Goal: Task Accomplishment & Management: Use online tool/utility

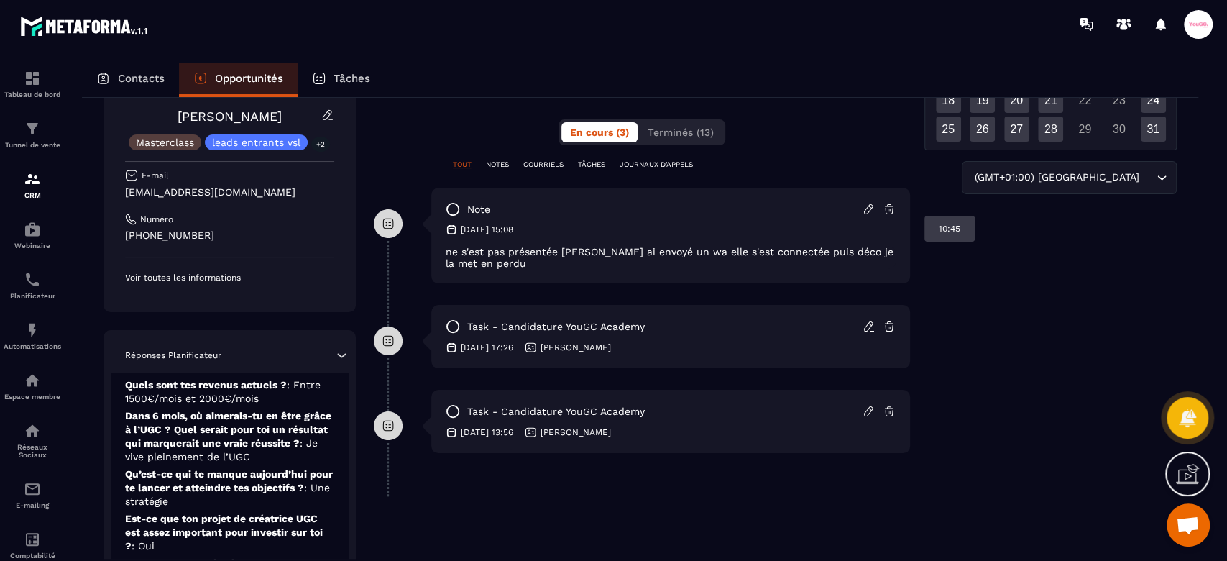
scroll to position [236, 0]
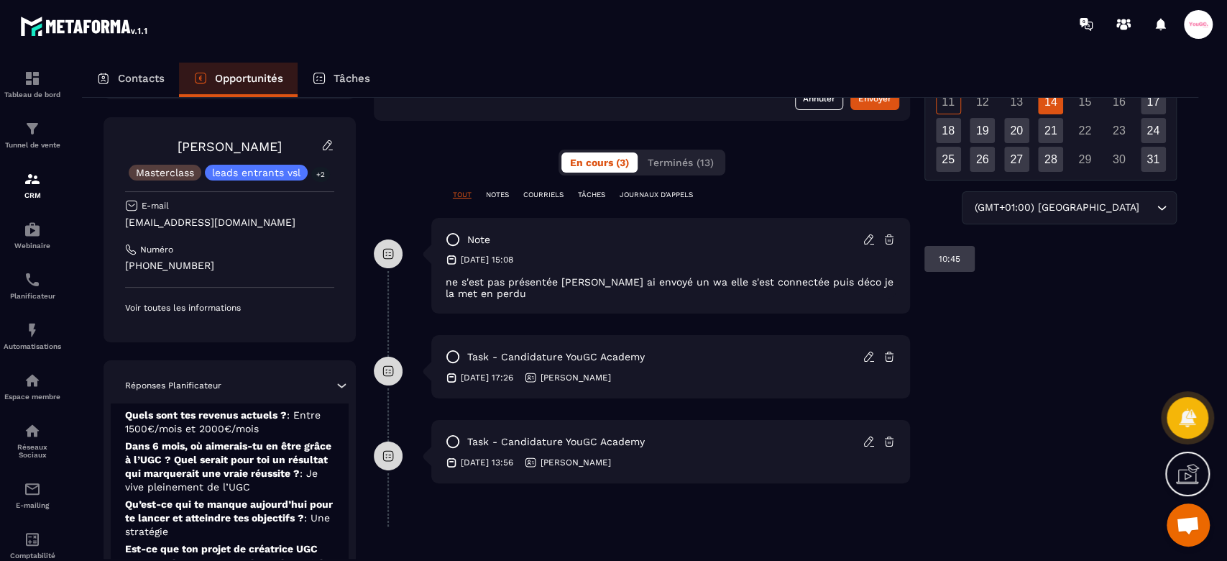
click at [594, 196] on p "TÂCHES" at bounding box center [591, 195] width 27 height 10
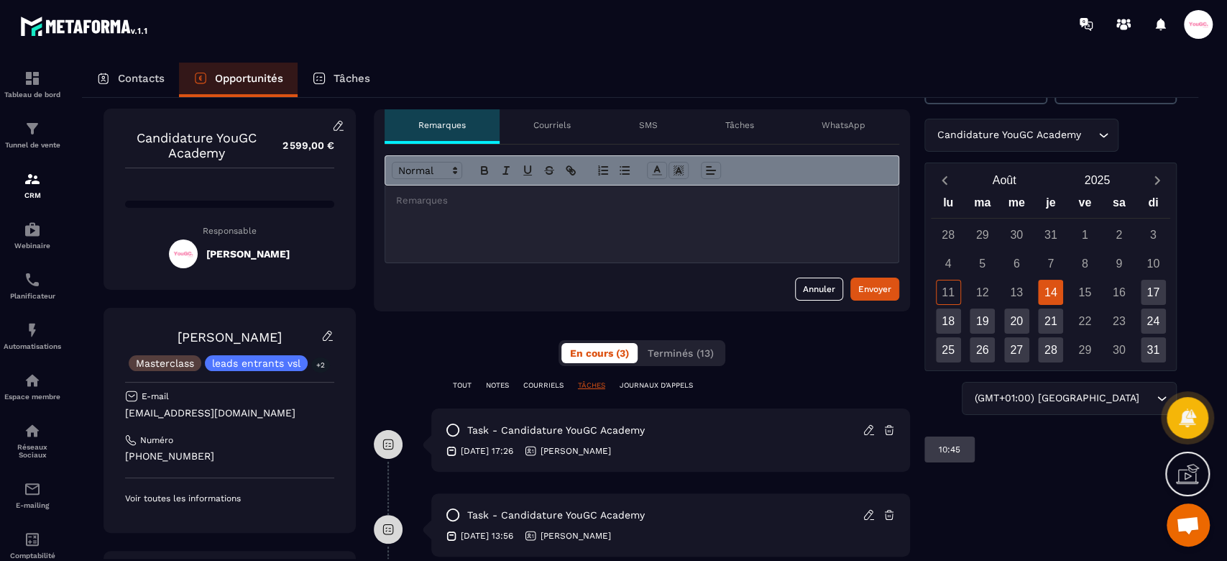
scroll to position [45, 0]
click at [735, 115] on div "Tâches" at bounding box center [740, 127] width 96 height 35
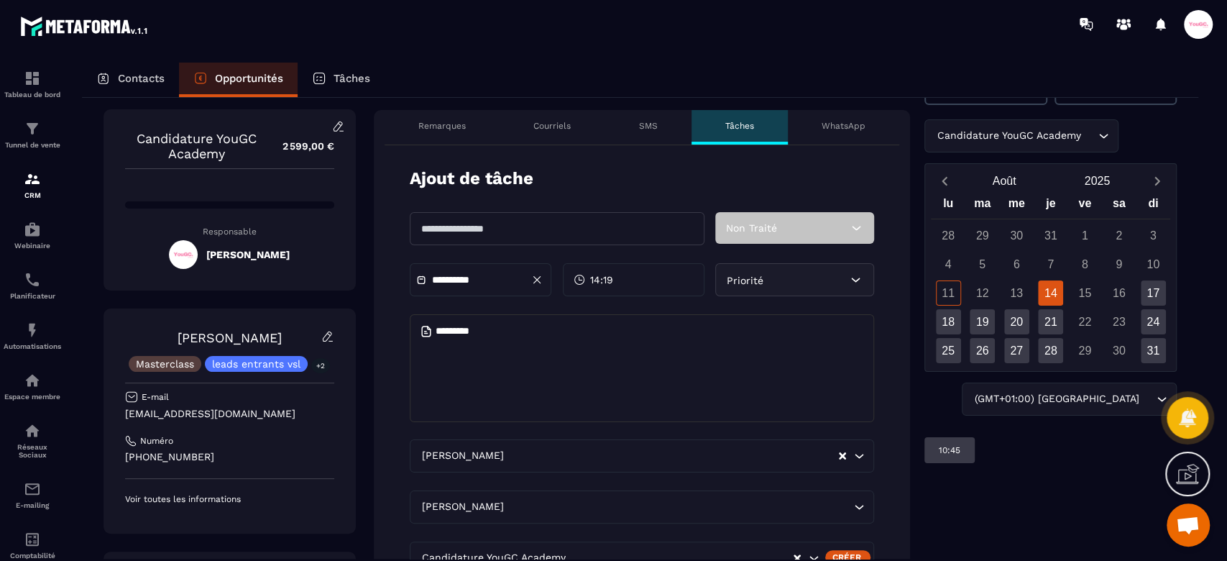
click at [465, 226] on input "text" at bounding box center [557, 228] width 295 height 33
type input "**********"
click at [633, 283] on div "14:19" at bounding box center [634, 279] width 142 height 33
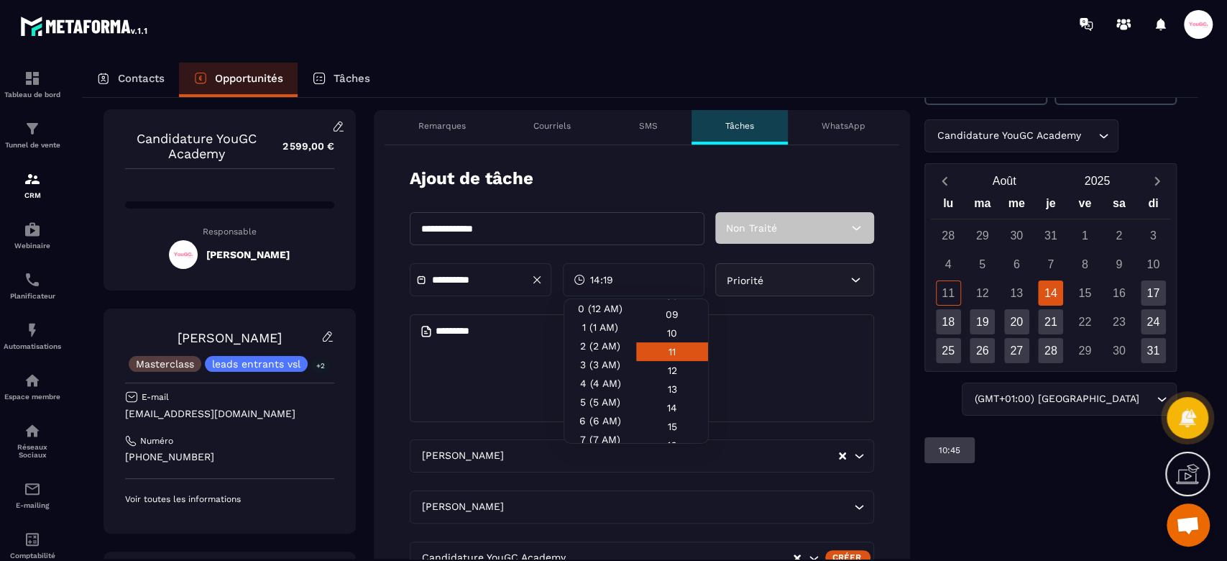
scroll to position [191, 0]
click at [659, 407] on div "15" at bounding box center [672, 416] width 72 height 19
click at [823, 331] on textarea at bounding box center [642, 368] width 465 height 108
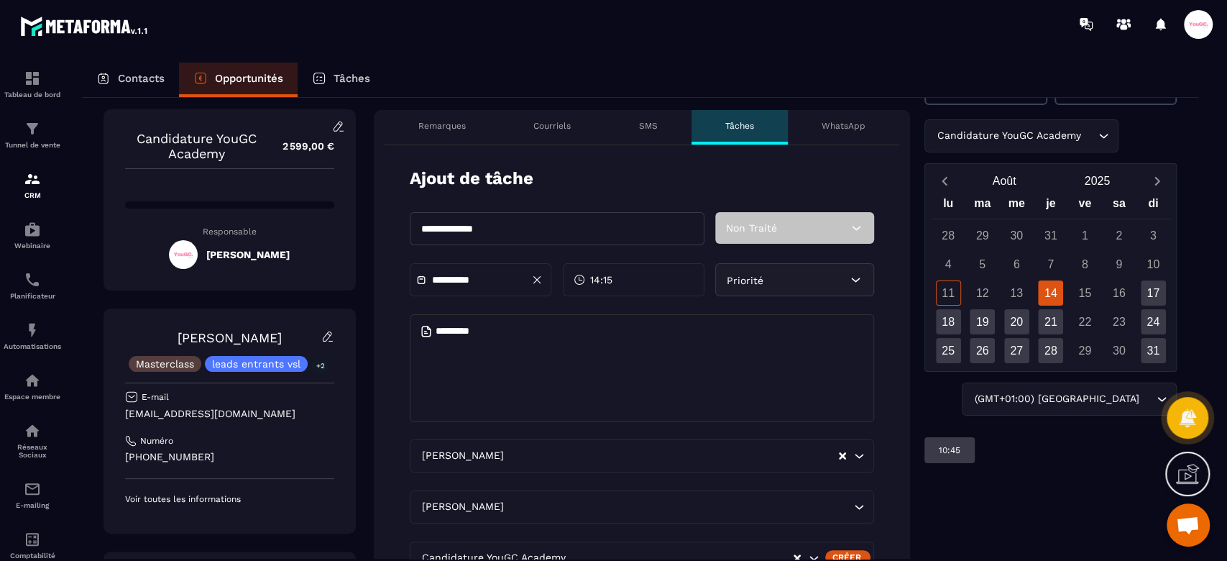
scroll to position [236, 0]
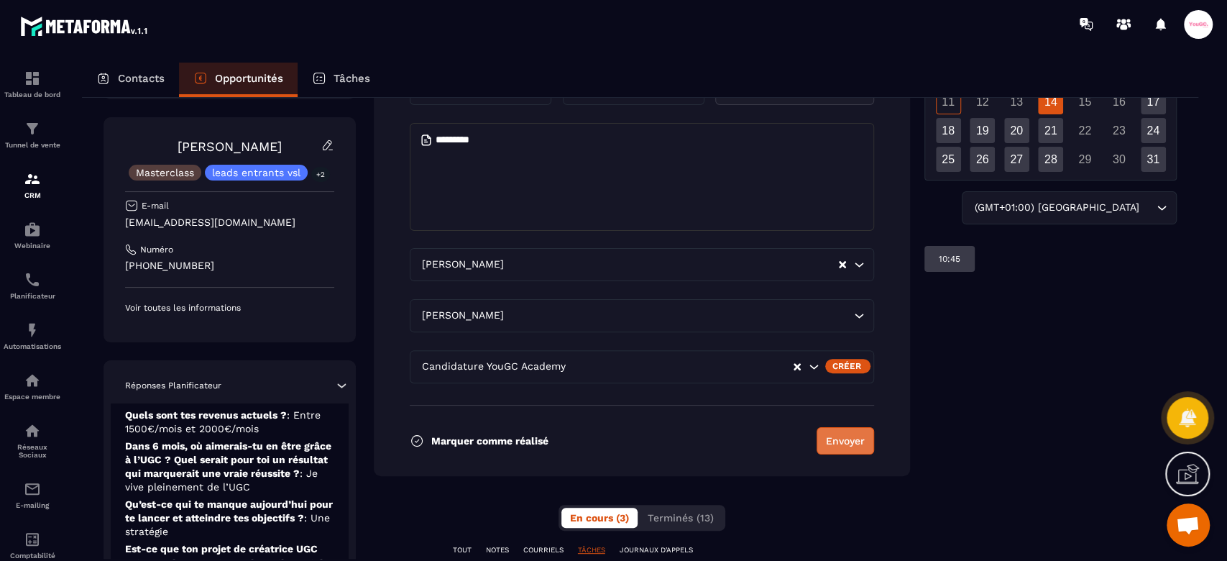
click at [834, 434] on button "Envoyer" at bounding box center [846, 440] width 58 height 27
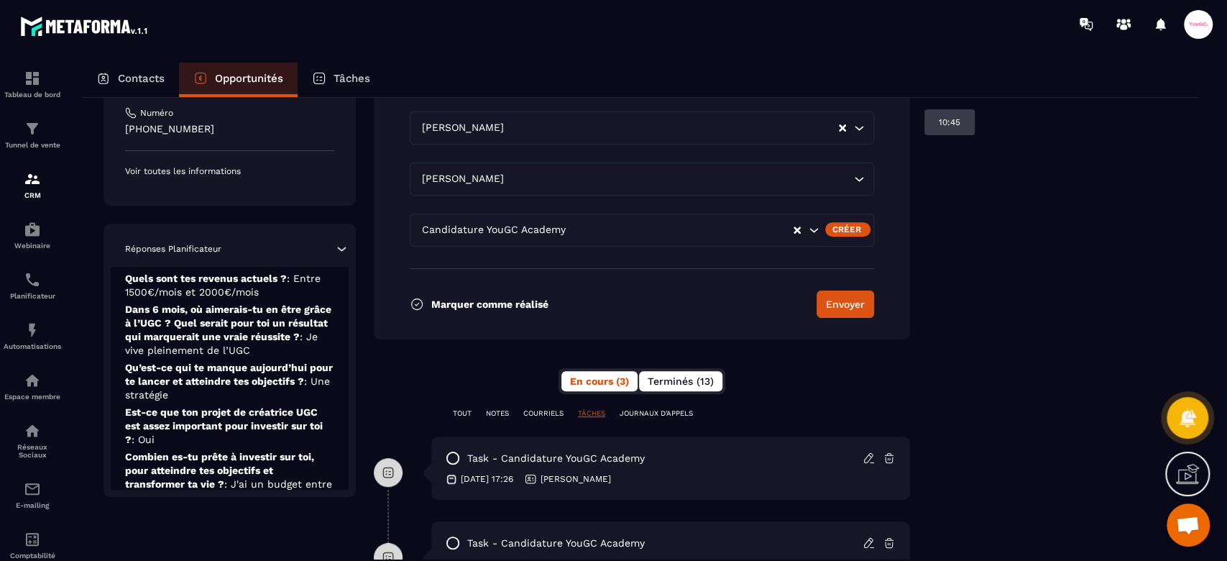
scroll to position [344, 0]
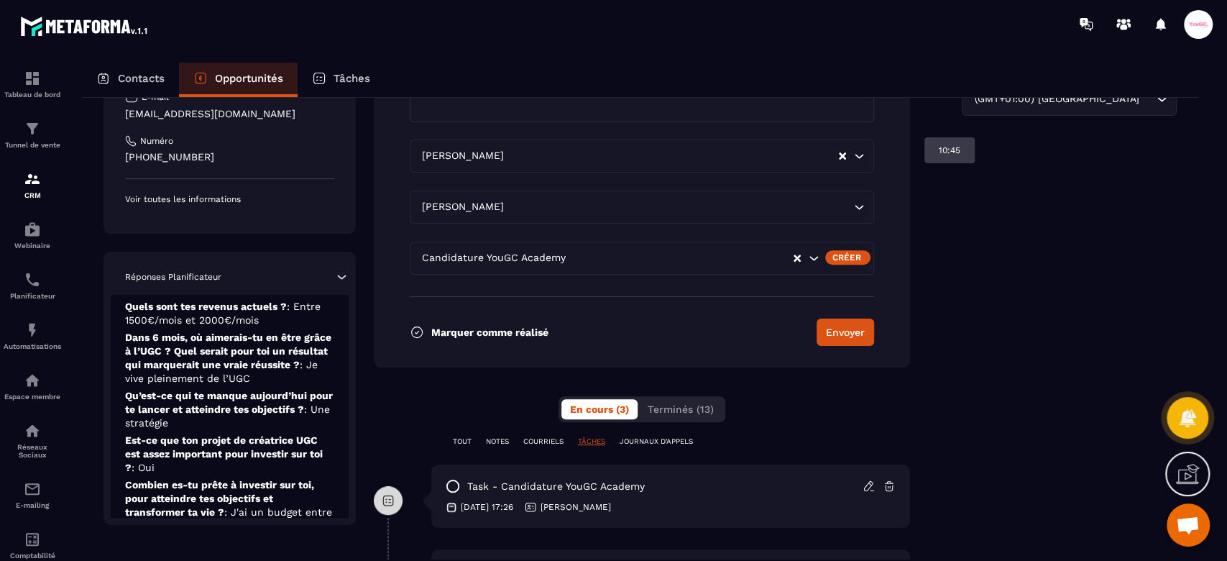
click at [464, 439] on p "TOUT" at bounding box center [462, 441] width 19 height 10
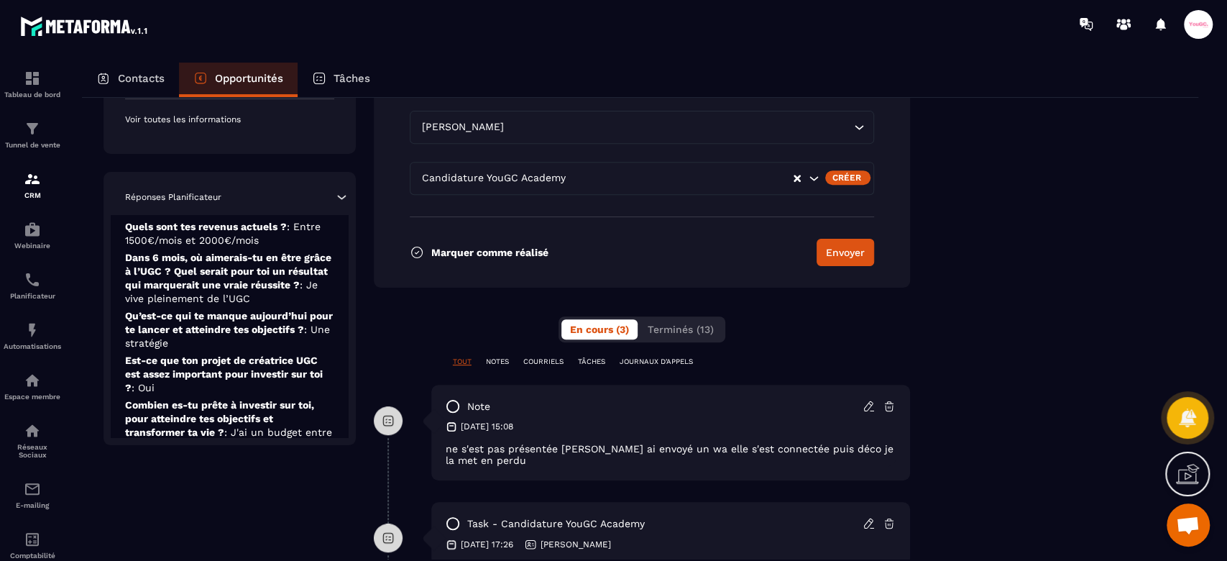
scroll to position [440, 0]
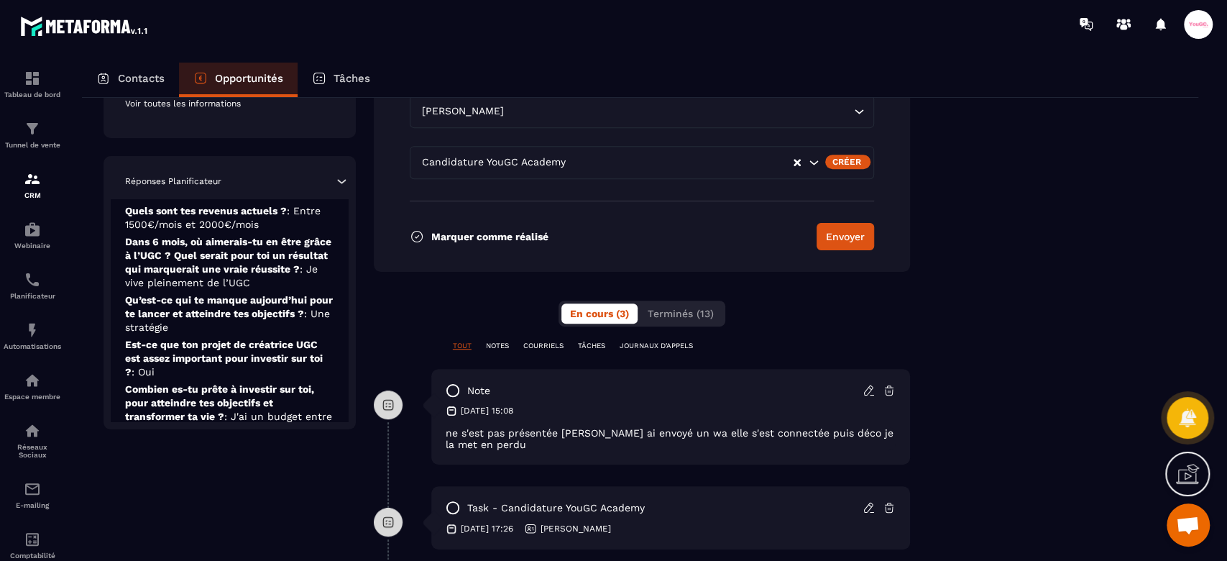
click at [868, 392] on icon at bounding box center [869, 389] width 9 height 9
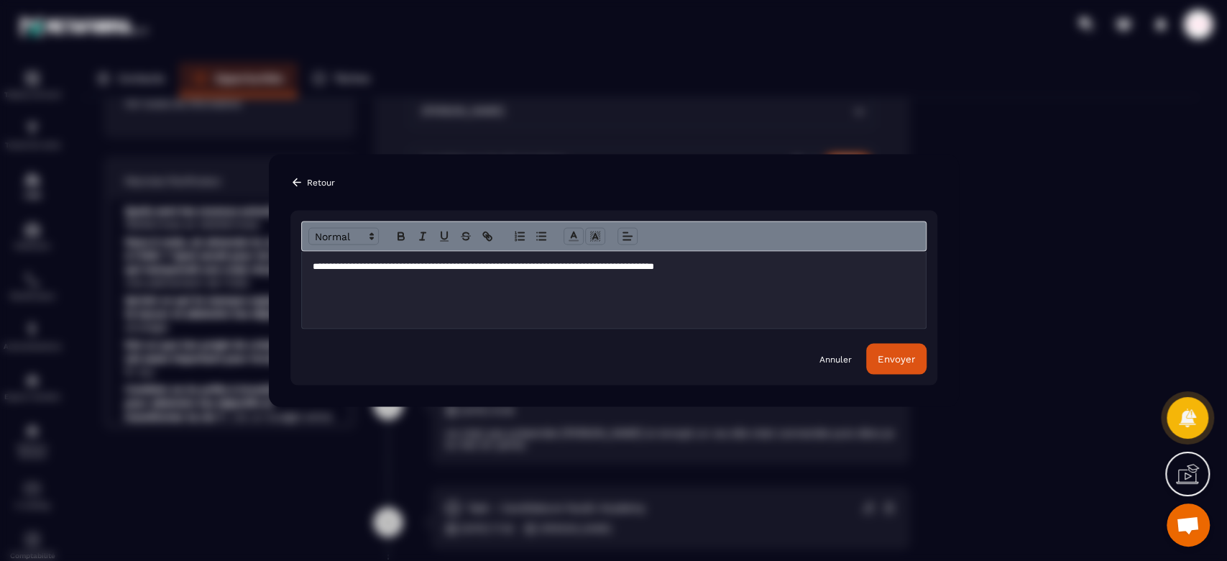
click at [841, 350] on div "Annuler Envoyer" at bounding box center [613, 359] width 625 height 31
click at [835, 359] on link "Annuler" at bounding box center [836, 359] width 32 height 12
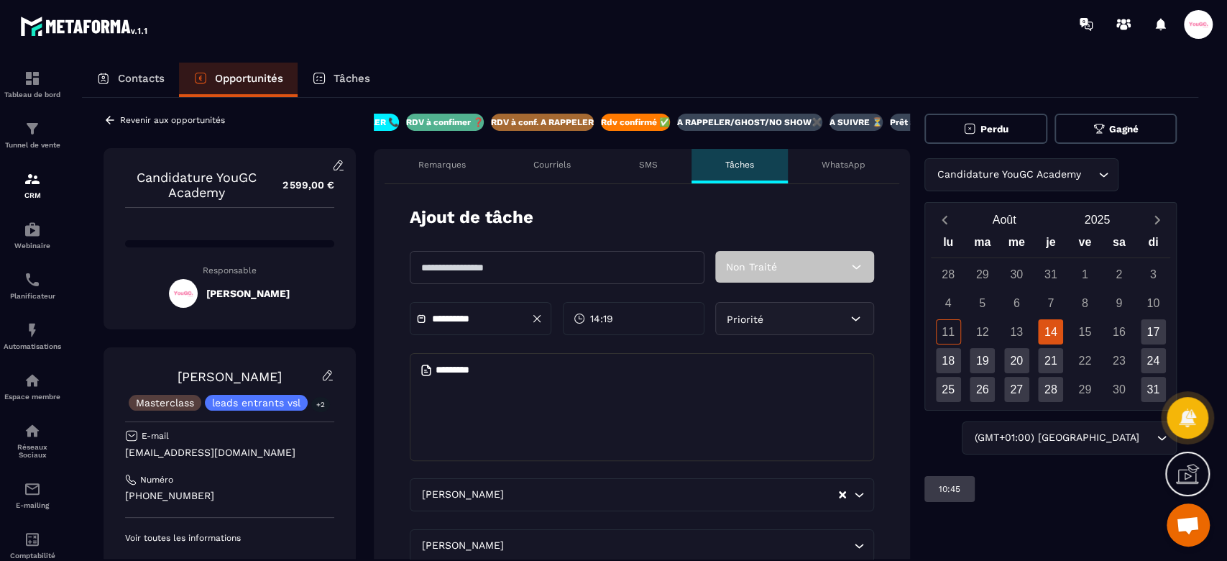
scroll to position [0, 0]
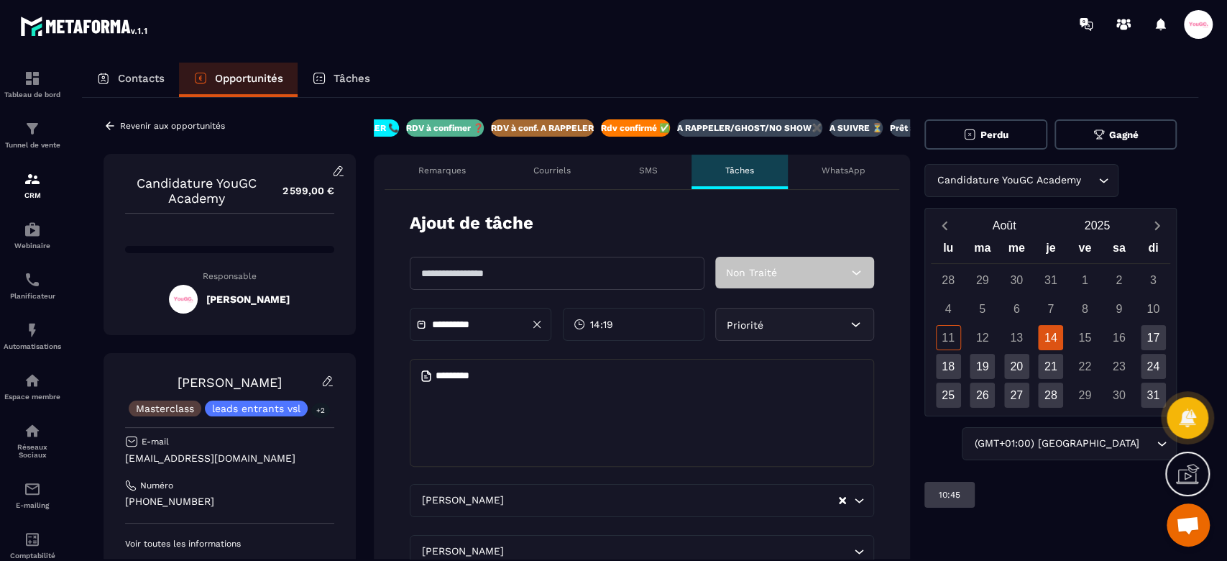
click at [523, 404] on textarea at bounding box center [642, 413] width 465 height 108
click at [627, 329] on div "14:19" at bounding box center [634, 324] width 142 height 33
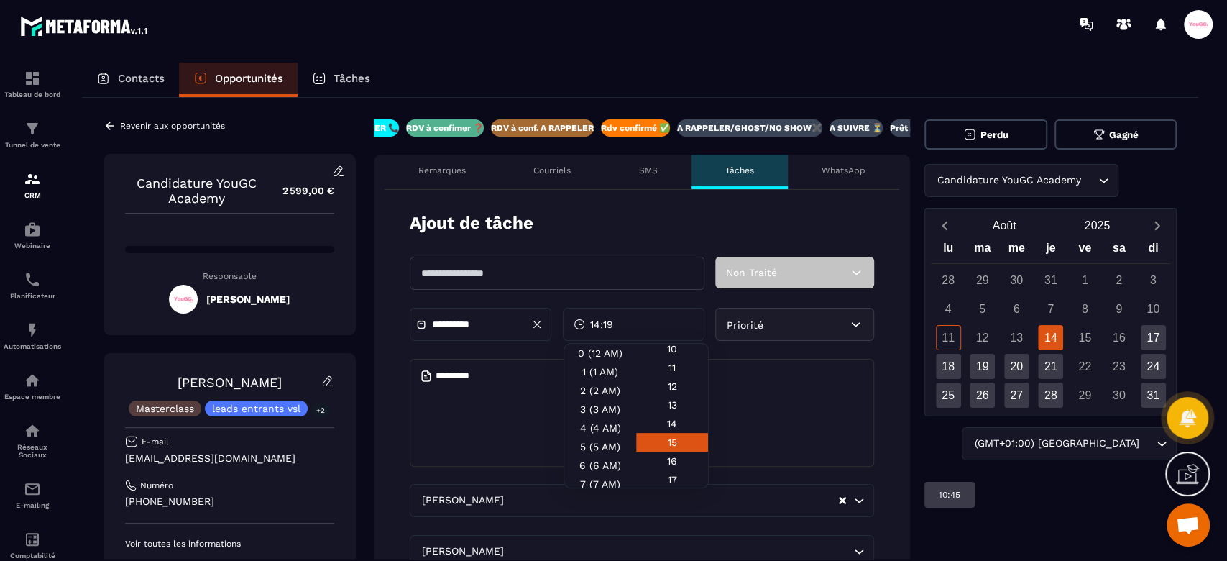
click at [672, 452] on div "15" at bounding box center [672, 461] width 72 height 19
click at [502, 392] on textarea at bounding box center [642, 413] width 465 height 108
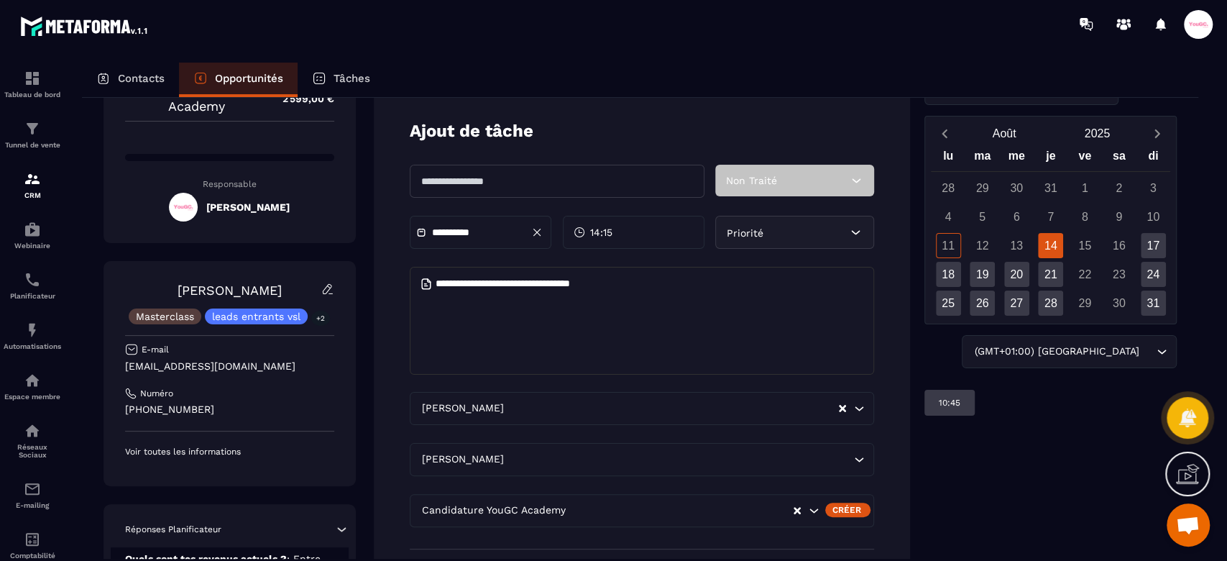
scroll to position [288, 0]
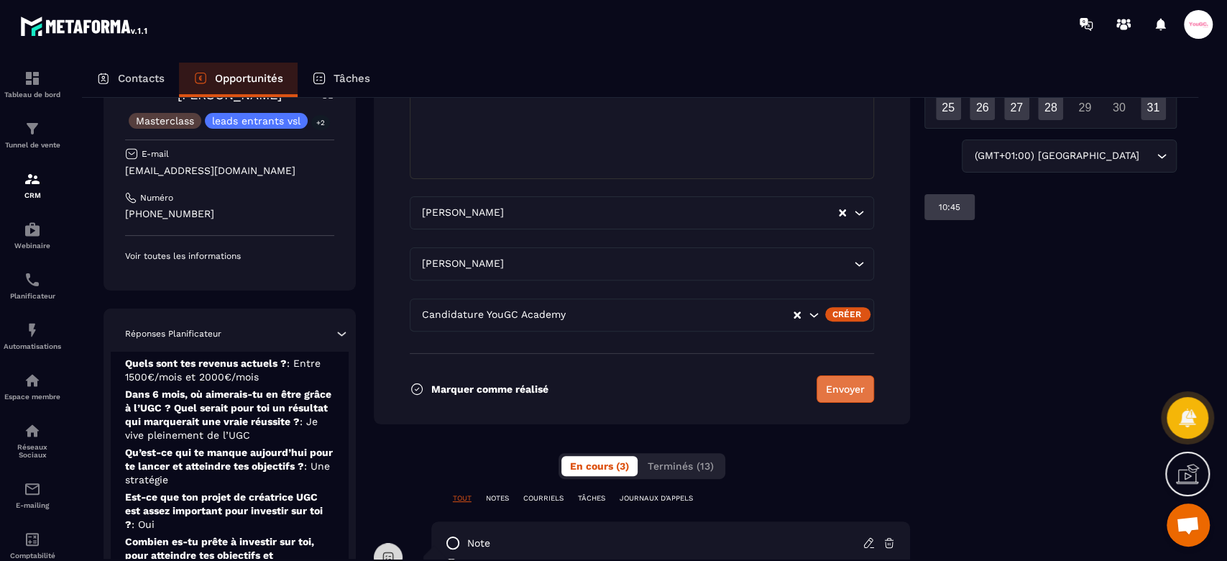
type textarea "**********"
click at [849, 395] on button "Envoyer" at bounding box center [846, 388] width 58 height 27
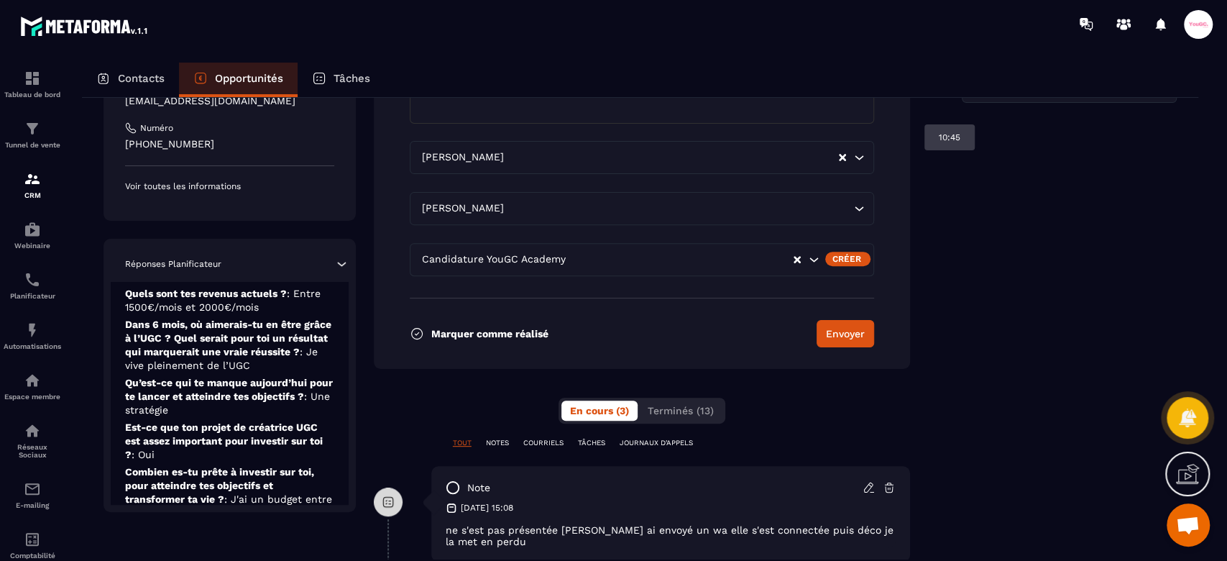
scroll to position [0, 0]
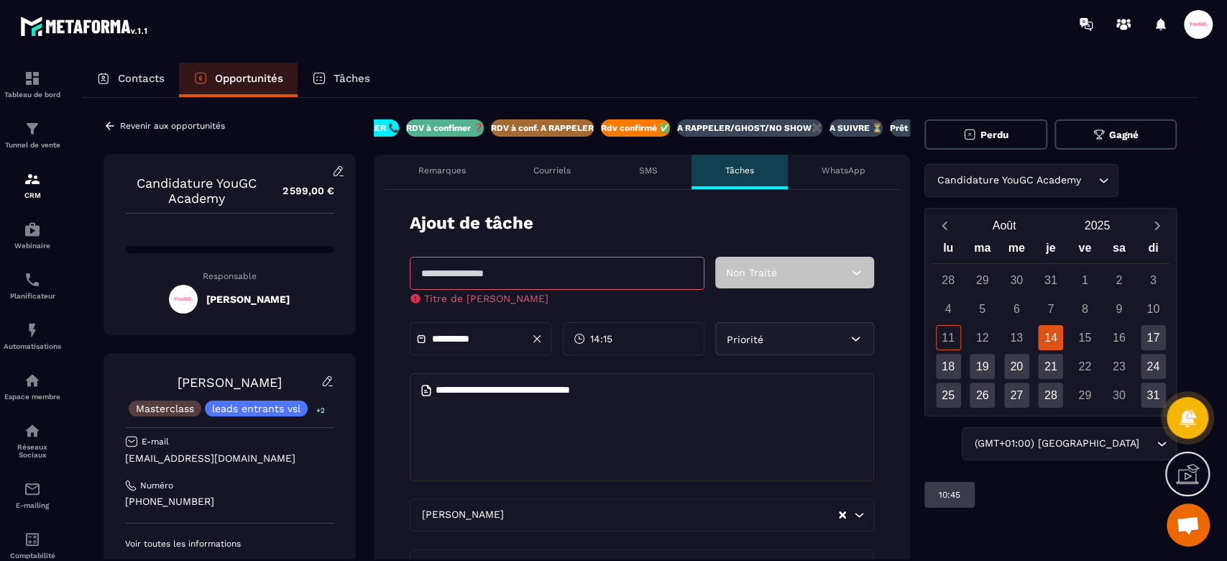
click at [481, 257] on input "text" at bounding box center [557, 273] width 295 height 33
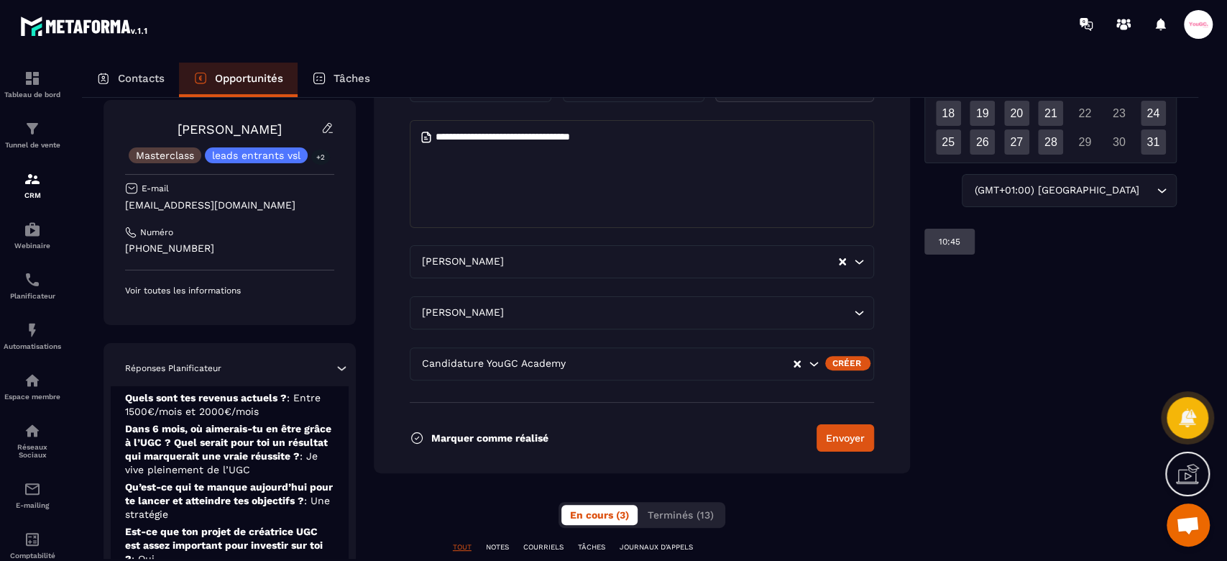
scroll to position [288, 0]
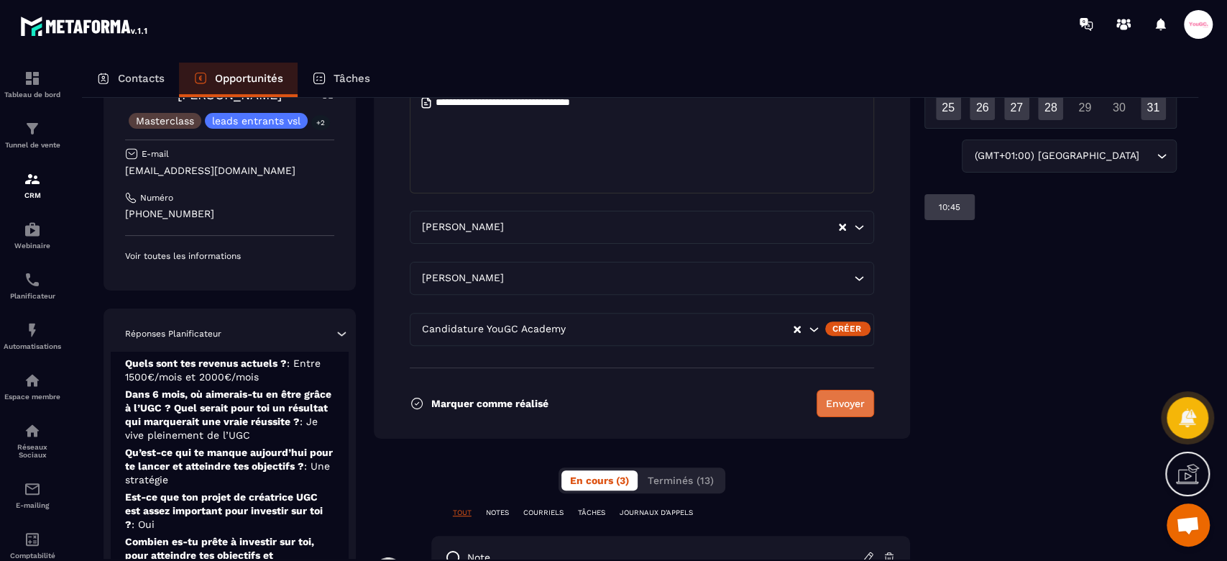
type input "**********"
click at [861, 404] on form "**********" at bounding box center [642, 170] width 537 height 536
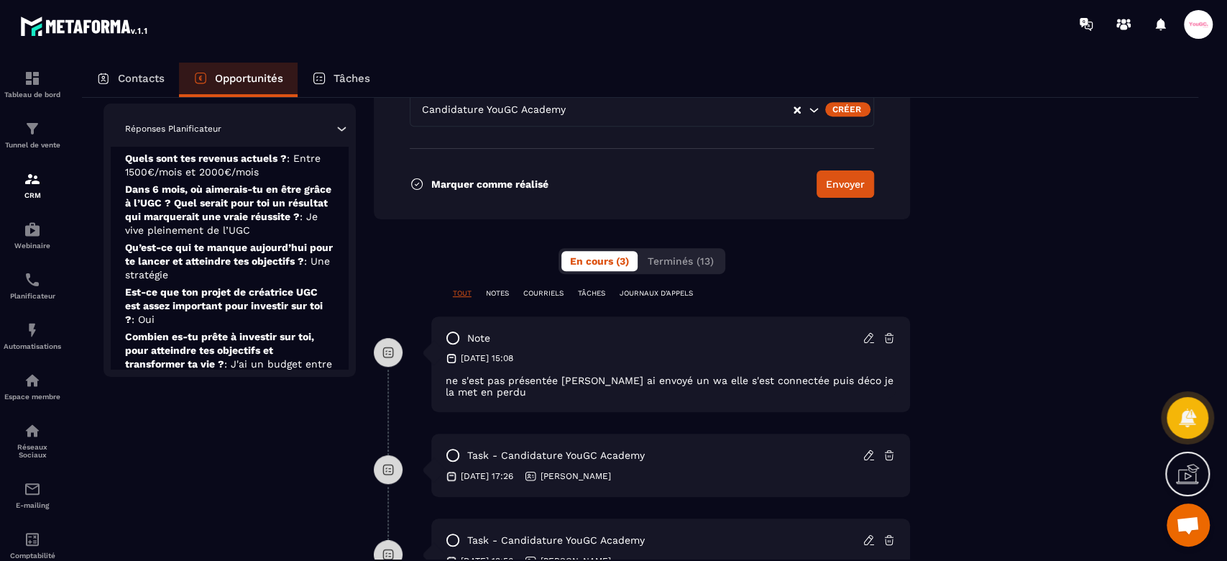
scroll to position [463, 0]
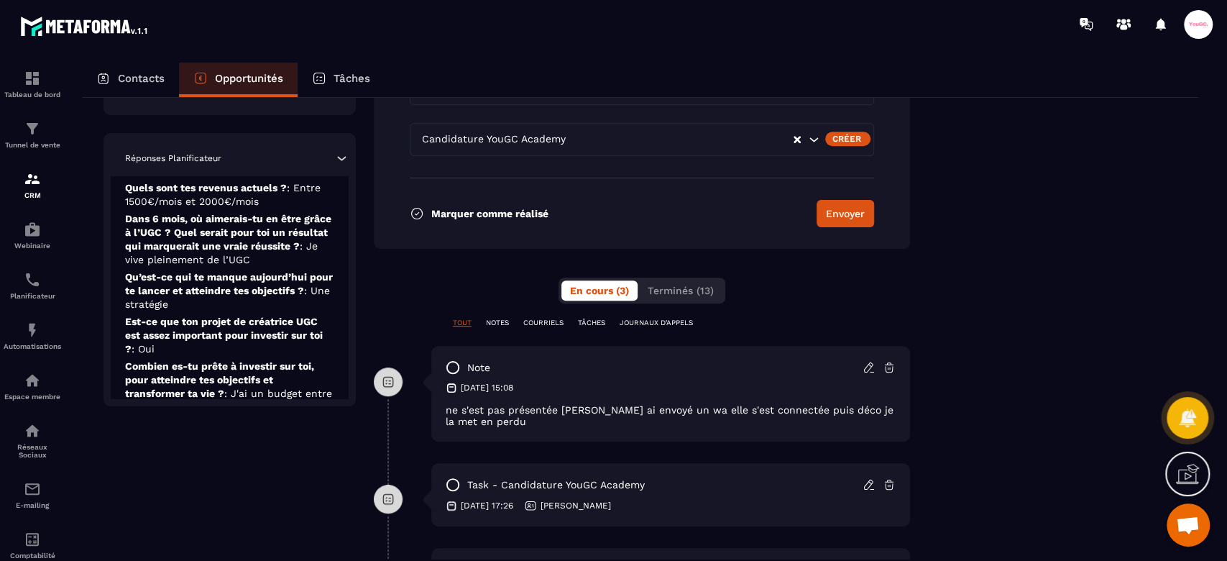
click at [582, 313] on div "**********" at bounding box center [642, 144] width 537 height 976
click at [595, 319] on p "TÂCHES" at bounding box center [591, 323] width 27 height 10
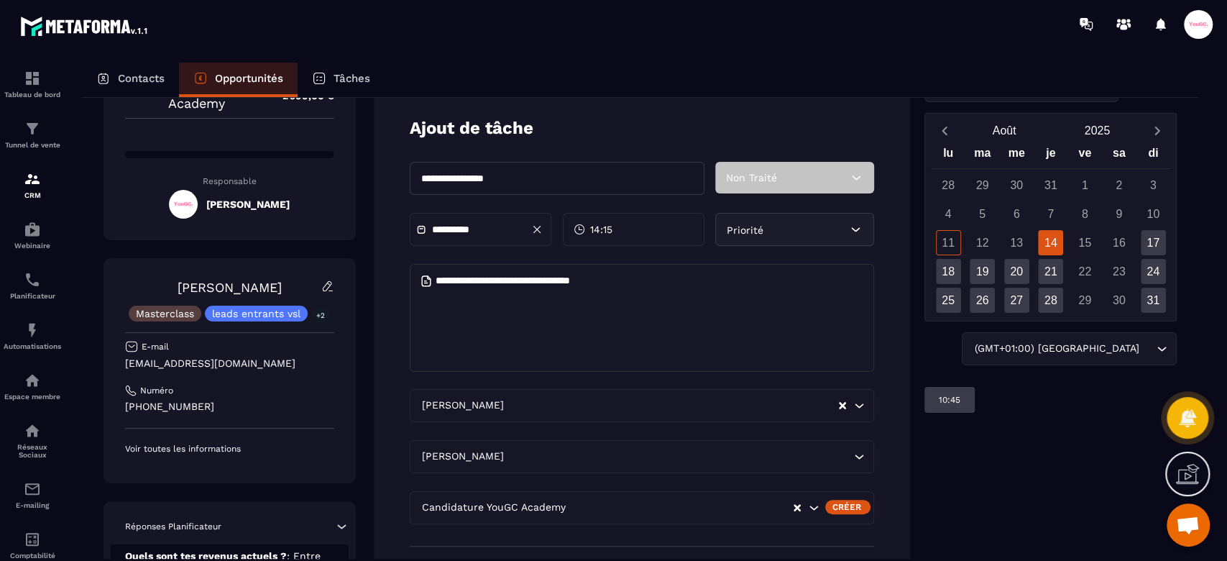
scroll to position [0, 0]
